Goal: Check status: Check status

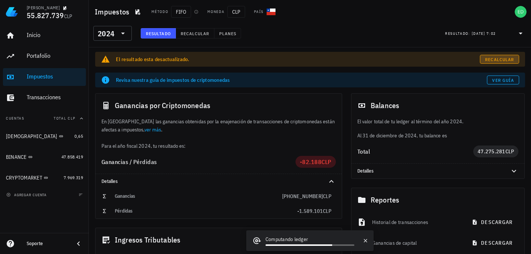
click at [492, 58] on span "Recalcular" at bounding box center [498, 60] width 29 height 6
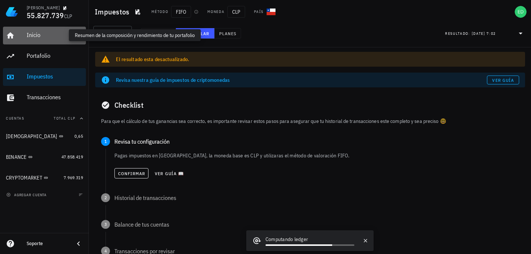
click at [33, 35] on div "Inicio" at bounding box center [55, 34] width 56 height 7
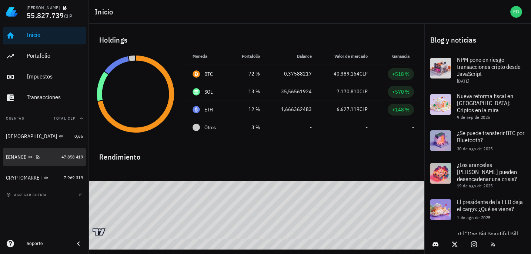
click at [34, 158] on div at bounding box center [36, 157] width 7 height 6
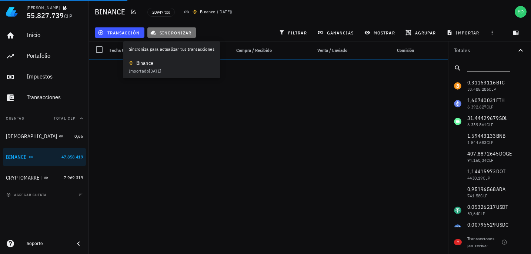
click at [167, 31] on span "sincronizar" at bounding box center [172, 33] width 40 height 6
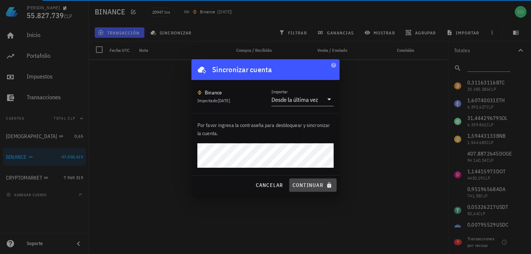
click at [303, 187] on span "continuar" at bounding box center [312, 185] width 41 height 7
